Goal: Find specific page/section: Find specific page/section

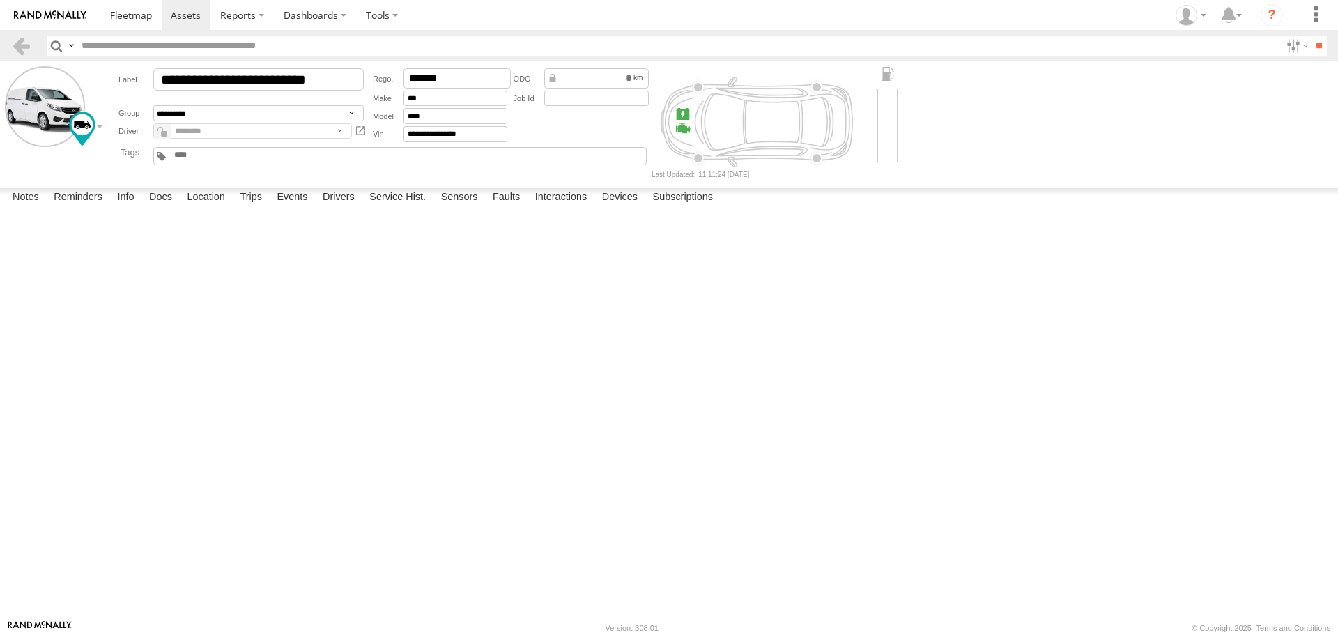
click at [52, 5] on link at bounding box center [50, 15] width 100 height 30
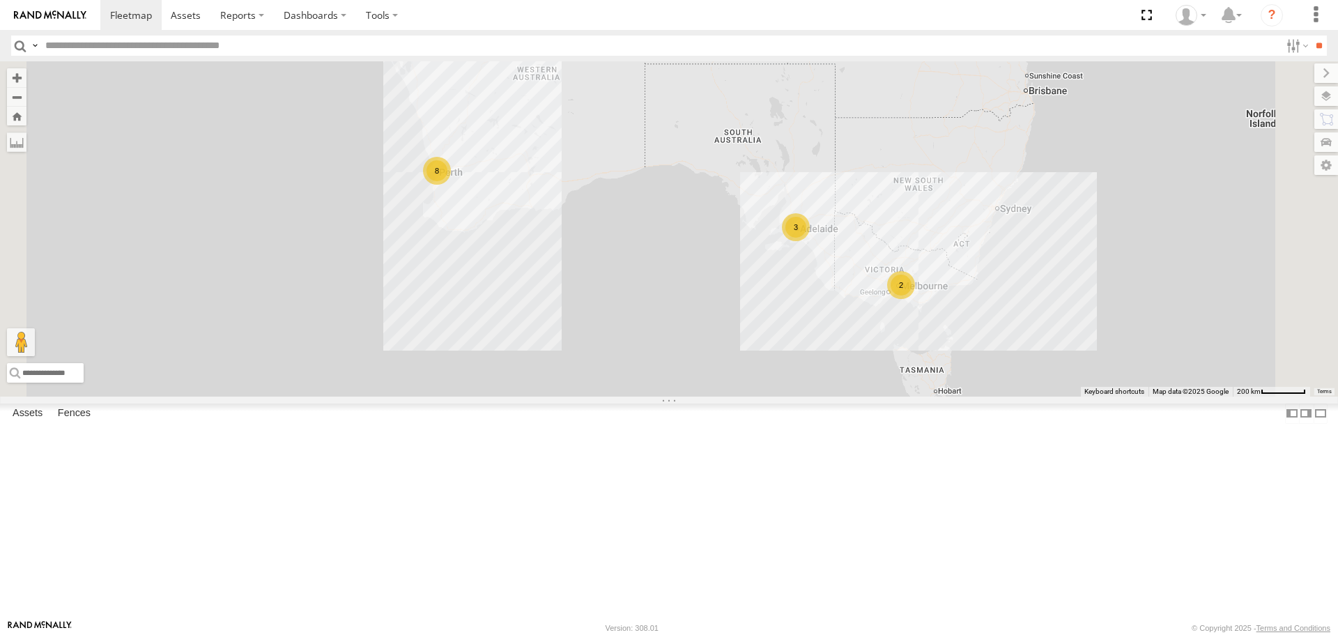
click at [915, 299] on div "2" at bounding box center [901, 285] width 28 height 28
